Goal: Task Accomplishment & Management: Manage account settings

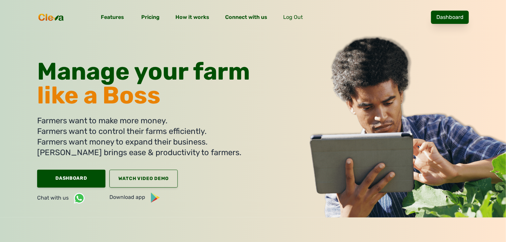
click at [463, 21] on link "Dashboard" at bounding box center [450, 17] width 38 height 13
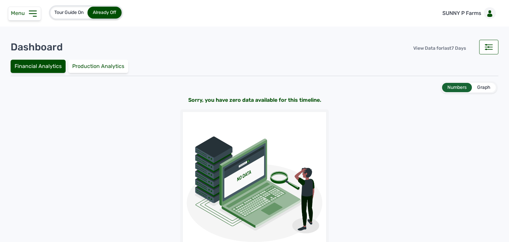
click at [28, 14] on icon at bounding box center [33, 13] width 11 height 11
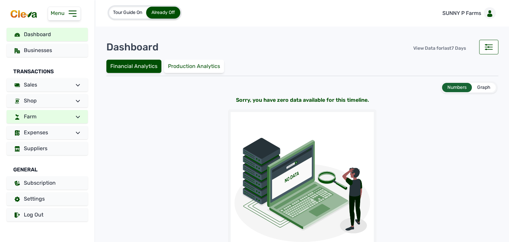
click at [68, 114] on link "Farm" at bounding box center [47, 116] width 81 height 13
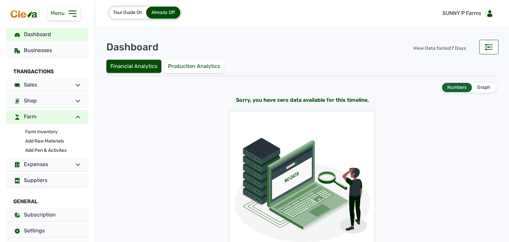
click at [71, 114] on span at bounding box center [75, 117] width 9 height 8
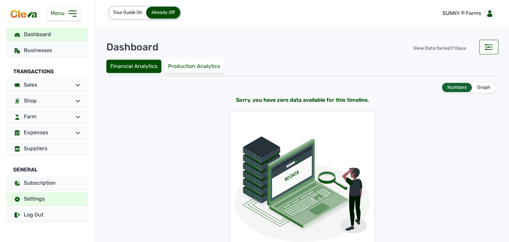
click at [56, 197] on link "Settings" at bounding box center [47, 198] width 81 height 13
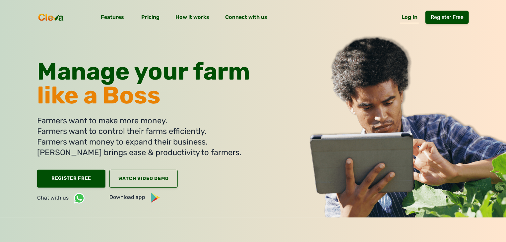
click at [419, 19] on link "Log In" at bounding box center [409, 18] width 19 height 9
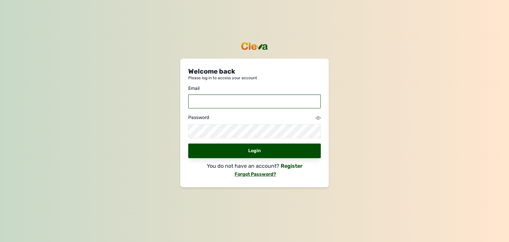
click at [253, 104] on input "email" at bounding box center [254, 101] width 133 height 14
type input "[EMAIL_ADDRESS][DOMAIN_NAME]"
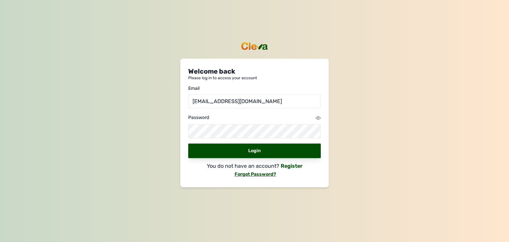
click at [320, 117] on icon at bounding box center [318, 117] width 5 height 5
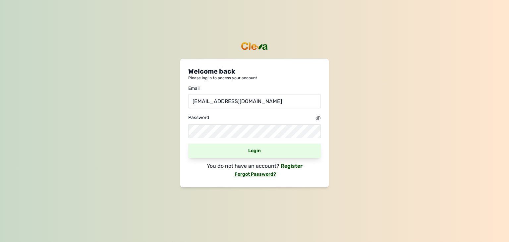
click at [246, 154] on div "Login" at bounding box center [254, 151] width 133 height 15
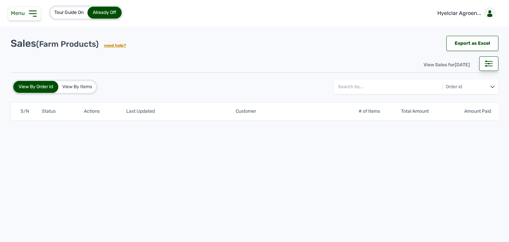
click at [27, 14] on span "Menu" at bounding box center [19, 13] width 17 height 6
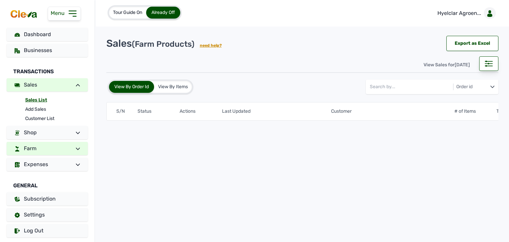
click at [64, 149] on link "Farm" at bounding box center [47, 148] width 81 height 13
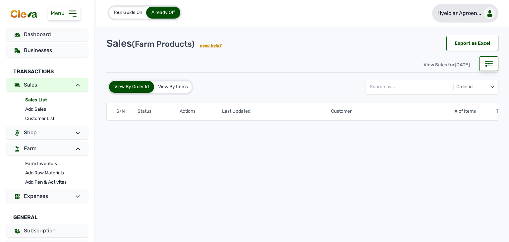
click at [475, 19] on link "Hyelclar Agroen..." at bounding box center [465, 13] width 66 height 19
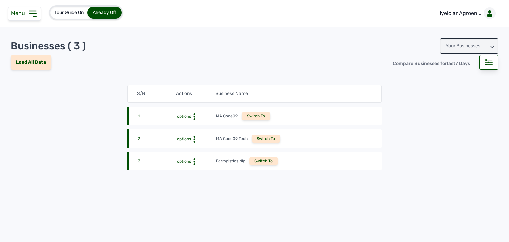
click at [262, 137] on div "Switch To" at bounding box center [266, 139] width 29 height 8
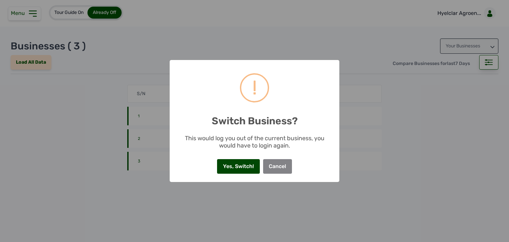
click at [247, 166] on button "Yes, Switch!" at bounding box center [238, 166] width 42 height 15
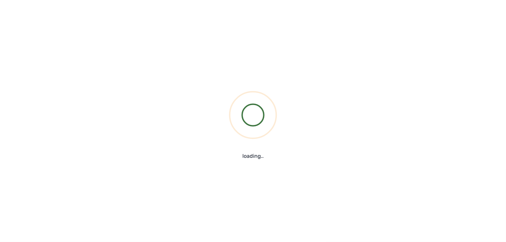
type input "[EMAIL_ADDRESS][DOMAIN_NAME]"
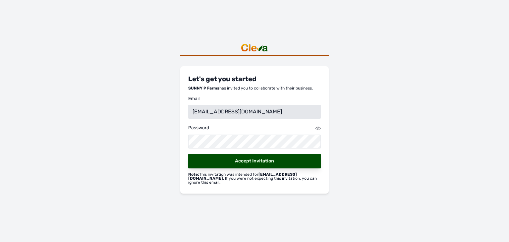
click at [318, 131] on icon at bounding box center [318, 128] width 5 height 5
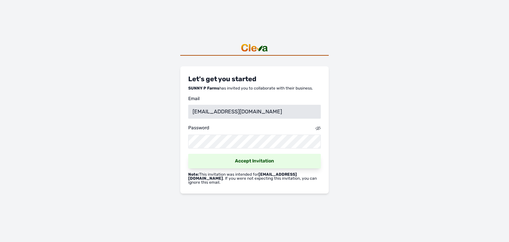
click at [256, 164] on link "Accept Invitation" at bounding box center [254, 161] width 133 height 15
click at [297, 161] on link "Accept Invitation" at bounding box center [254, 161] width 133 height 15
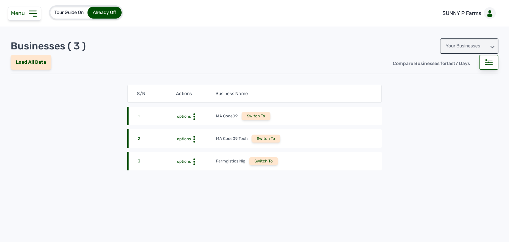
click at [261, 141] on div "Switch To" at bounding box center [266, 139] width 29 height 8
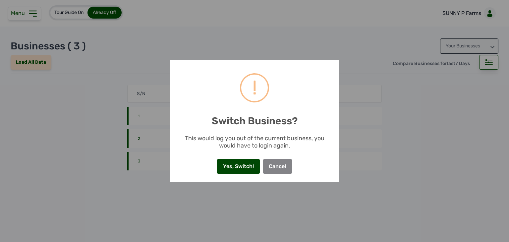
click at [241, 167] on button "Yes, Switch!" at bounding box center [238, 166] width 42 height 15
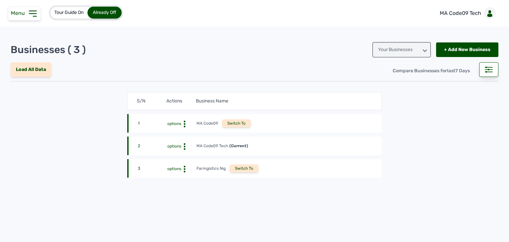
click at [34, 14] on icon at bounding box center [33, 13] width 11 height 11
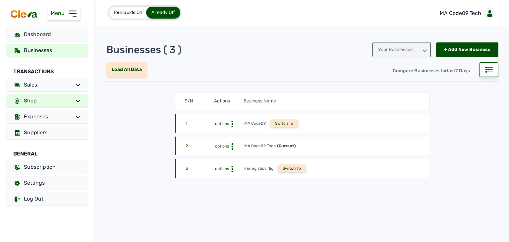
click at [68, 100] on link "Shop" at bounding box center [47, 100] width 81 height 13
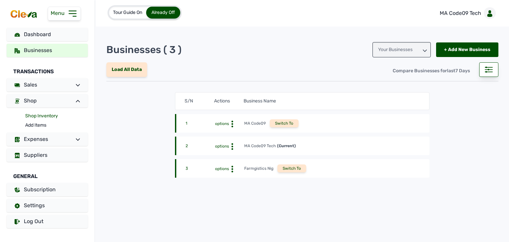
click at [49, 114] on link "Shop Inventory" at bounding box center [56, 115] width 63 height 9
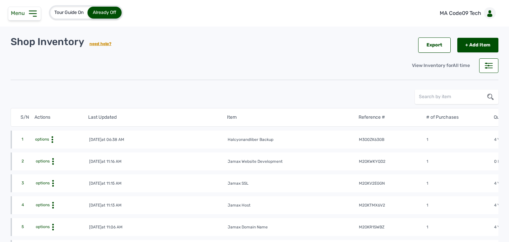
click at [27, 22] on div "Tour Guide On Already Off" at bounding box center [62, 12] width 124 height 25
click at [28, 17] on icon at bounding box center [33, 13] width 11 height 11
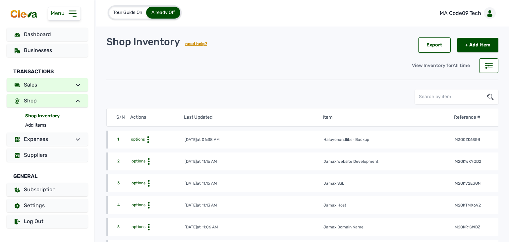
click at [57, 83] on link "Sales" at bounding box center [47, 84] width 81 height 13
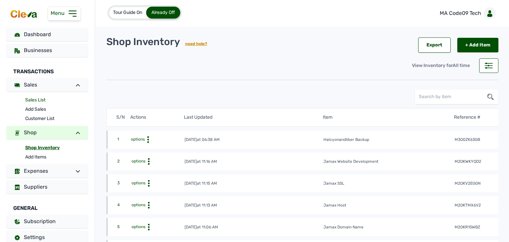
click at [43, 102] on link "Sales List" at bounding box center [56, 99] width 63 height 9
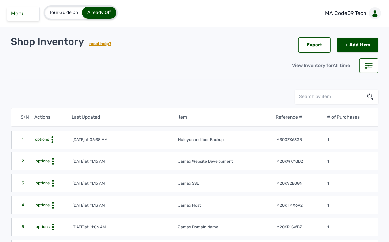
click at [34, 17] on icon at bounding box center [32, 14] width 8 height 8
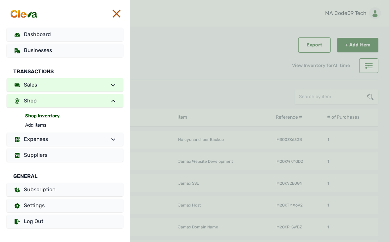
click at [60, 86] on link "Sales" at bounding box center [65, 84] width 117 height 13
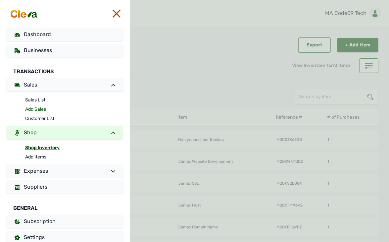
click at [38, 109] on link "Add Sales" at bounding box center [74, 109] width 98 height 9
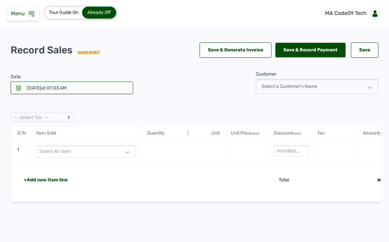
click at [93, 155] on div "Select an item" at bounding box center [86, 151] width 100 height 13
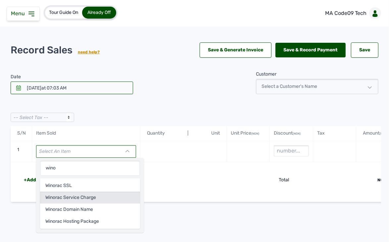
type input "wino"
click at [85, 198] on div "Winorac Service Charge" at bounding box center [90, 198] width 100 height 12
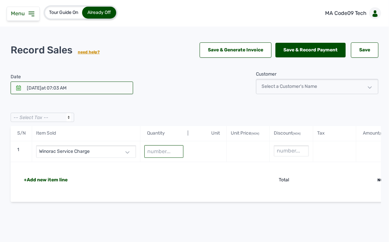
click at [149, 149] on input "text" at bounding box center [164, 151] width 39 height 13
type input "1"
click at [207, 152] on div at bounding box center [204, 151] width 38 height 13
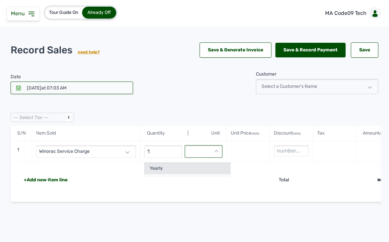
click at [206, 165] on div "Yearly" at bounding box center [188, 168] width 86 height 12
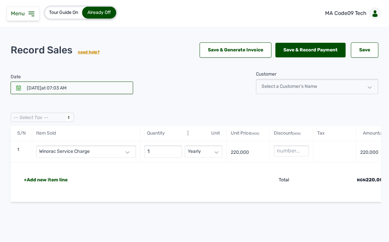
click at [50, 180] on div "+Add new item line" at bounding box center [46, 180] width 44 height 7
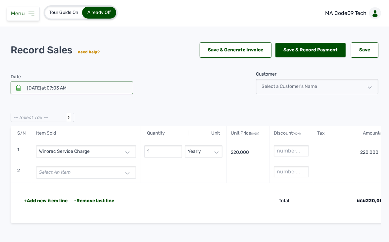
click at [68, 172] on span "Select an item" at bounding box center [54, 172] width 31 height 6
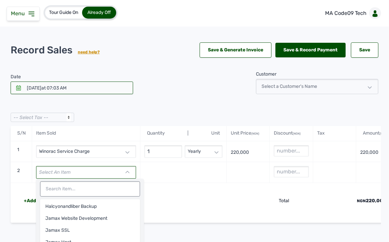
click at [66, 192] on input "text" at bounding box center [90, 188] width 100 height 15
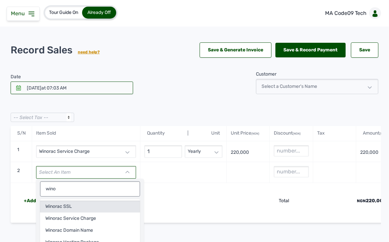
type input "wino"
click at [66, 210] on div "Winorac SSL" at bounding box center [90, 207] width 100 height 12
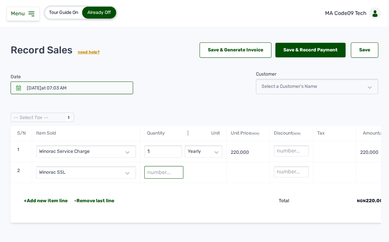
click at [162, 168] on input "text" at bounding box center [164, 172] width 39 height 13
type input "1"
click at [206, 172] on div at bounding box center [204, 172] width 38 height 13
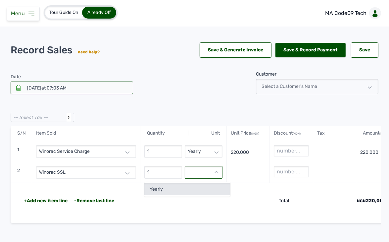
click at [196, 188] on div "Yearly" at bounding box center [188, 189] width 86 height 12
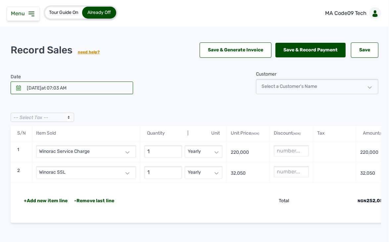
click at [53, 200] on div "+Add new item line" at bounding box center [46, 201] width 44 height 7
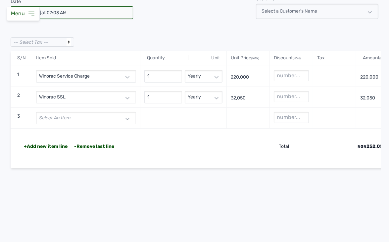
scroll to position [77, 0]
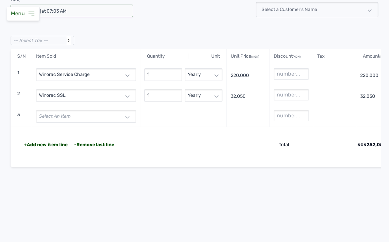
click at [77, 113] on div "Select an item" at bounding box center [86, 116] width 100 height 13
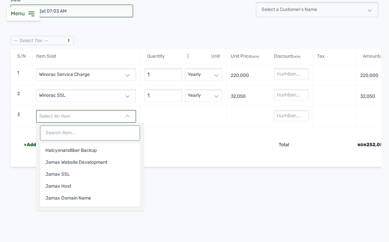
click at [72, 132] on input "text" at bounding box center [90, 132] width 100 height 15
type input "d"
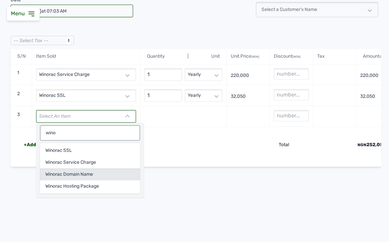
type input "wino"
click at [78, 172] on div "Winorac Domain Name" at bounding box center [90, 174] width 100 height 12
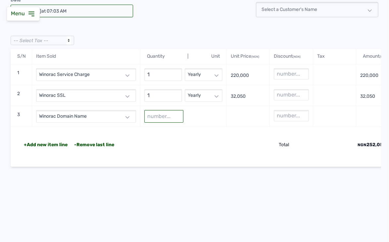
click at [155, 114] on input "text" at bounding box center [164, 116] width 39 height 13
type input "1"
click at [203, 116] on div at bounding box center [204, 116] width 38 height 13
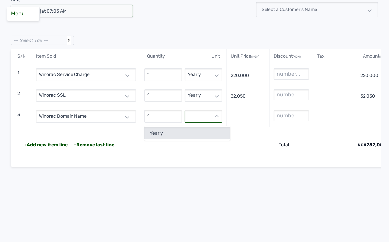
click at [198, 132] on div "Yearly" at bounding box center [188, 133] width 86 height 12
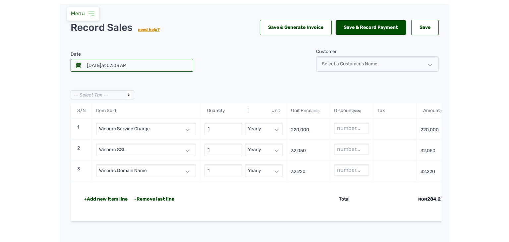
scroll to position [23, 0]
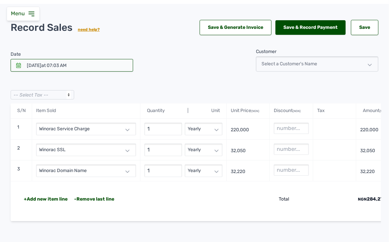
click at [297, 67] on div "Select a Customer's Name" at bounding box center [317, 63] width 123 height 15
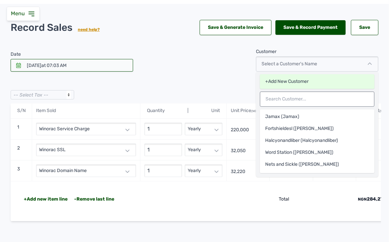
click at [292, 100] on input "text" at bounding box center [317, 98] width 115 height 15
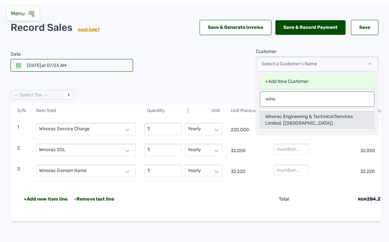
type input "wino"
click at [298, 116] on div "Winorac Engineering & Technical Services Limited. (Winorac)" at bounding box center [317, 120] width 115 height 19
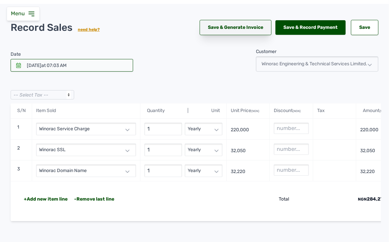
click at [254, 29] on link "Save & Generate Invoice" at bounding box center [236, 27] width 72 height 15
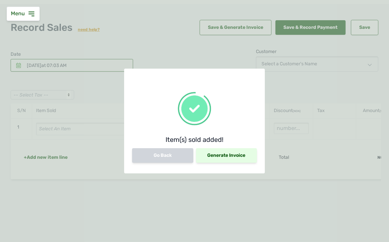
click at [215, 150] on div "Generate Invoice" at bounding box center [226, 155] width 61 height 15
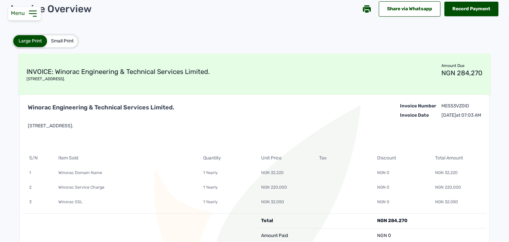
scroll to position [38, 0]
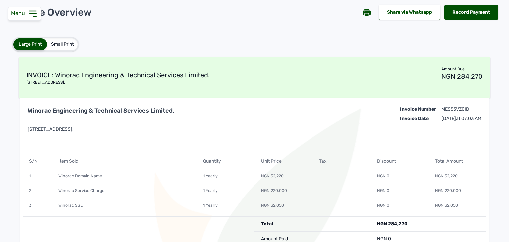
click at [332, 129] on div "Winorac Engineering & Technical Services Limited. 34, Boskel Road, Km 16, Port …" at bounding box center [255, 130] width 464 height 48
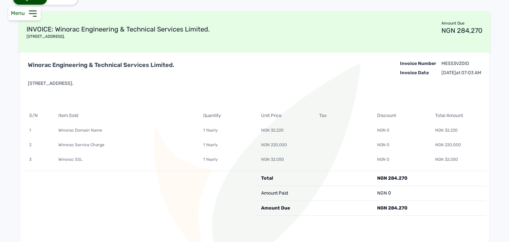
scroll to position [0, 0]
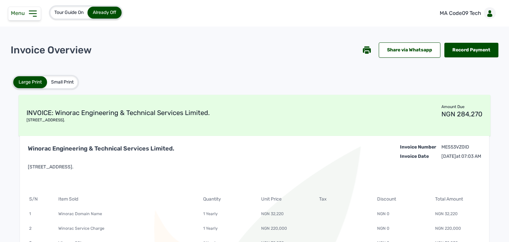
click at [35, 7] on div "Menu" at bounding box center [24, 14] width 33 height 14
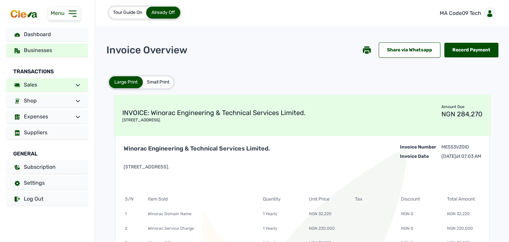
click at [38, 52] on span "Businesses" at bounding box center [38, 50] width 28 height 6
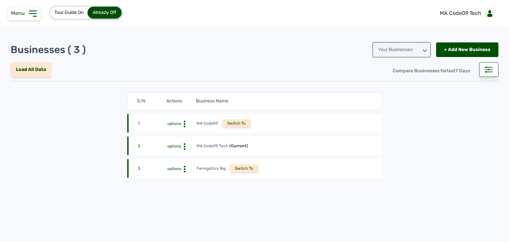
click at [173, 144] on span "options" at bounding box center [174, 146] width 14 height 5
click at [175, 161] on div "Update Profile" at bounding box center [175, 165] width 42 height 8
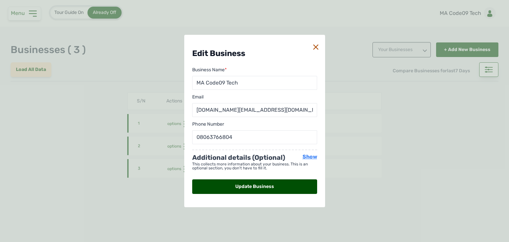
click at [309, 154] on span "Show" at bounding box center [310, 156] width 15 height 6
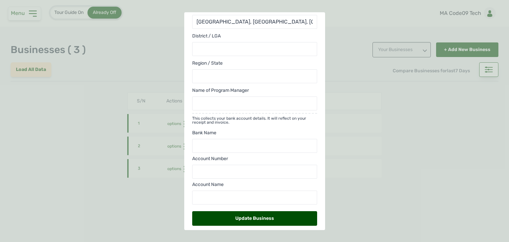
scroll to position [156, 0]
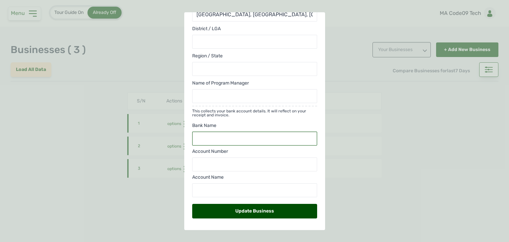
click at [268, 137] on input "text" at bounding box center [254, 139] width 125 height 14
type input "0424263736"
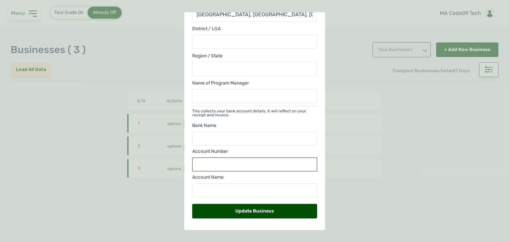
click at [249, 164] on input "text" at bounding box center [254, 164] width 125 height 14
paste input "0424263736"
type input "0424263736"
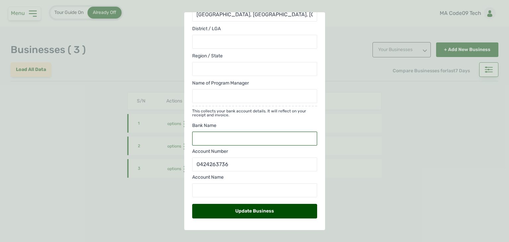
click at [224, 137] on input "text" at bounding box center [254, 139] width 125 height 14
type input "MA Code9"
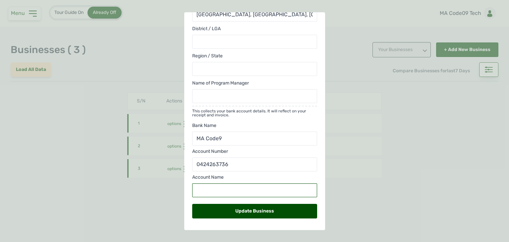
click at [229, 192] on input "text" at bounding box center [254, 190] width 125 height 14
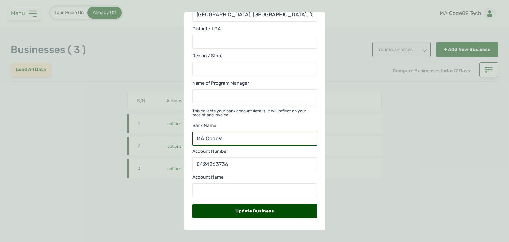
click at [235, 140] on input "MA Code9" at bounding box center [254, 139] width 125 height 14
type input "GT Bank"
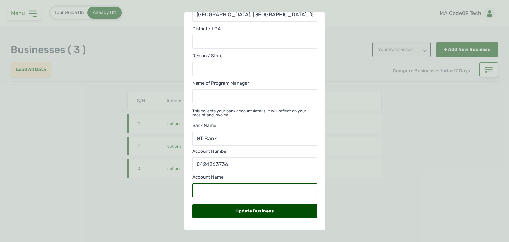
click at [238, 186] on input "text" at bounding box center [254, 190] width 125 height 14
paste input "MA Code9"
type input "MA Code9"
click at [248, 211] on div "Update Business" at bounding box center [254, 211] width 125 height 15
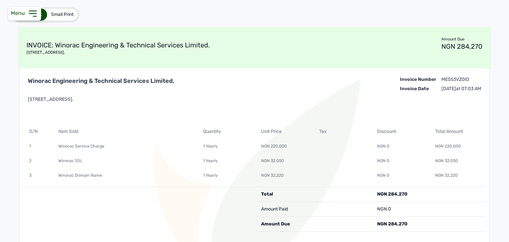
scroll to position [118, 0]
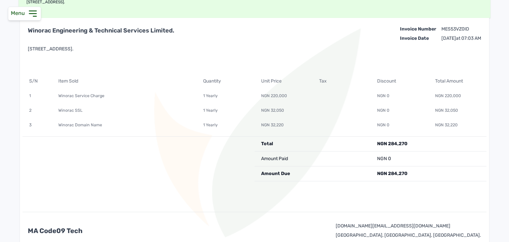
click at [232, 57] on div "Winorac Engineering & Technical Services Limited. 34, Boskel Road, Km 16, Port …" at bounding box center [255, 50] width 464 height 48
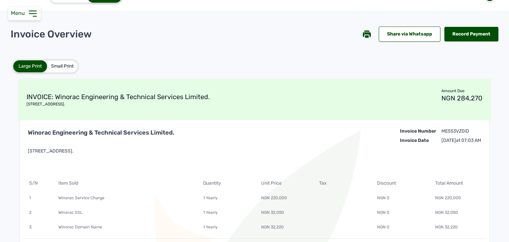
scroll to position [0, 0]
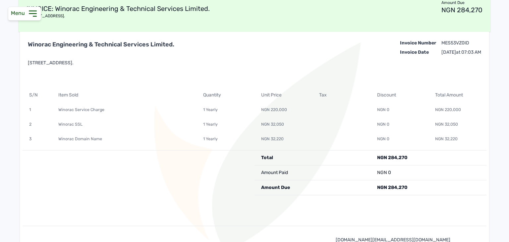
scroll to position [100, 0]
